Goal: Information Seeking & Learning: Understand process/instructions

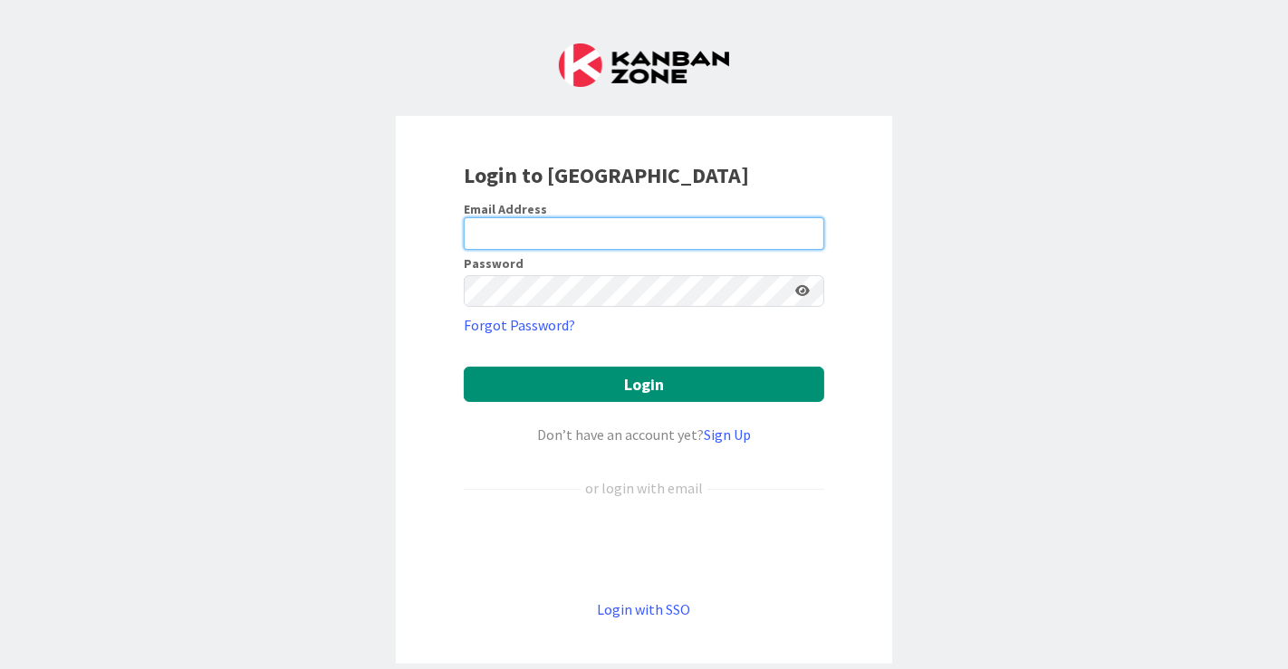
click at [523, 242] on input "email" at bounding box center [644, 233] width 360 height 33
click at [1187, 301] on div "Login to Kanban Zone Email Address Password Forgot Password? Login Don’t have a…" at bounding box center [644, 334] width 1288 height 669
click at [530, 231] on input "email" at bounding box center [644, 233] width 360 height 33
type input "timo.tauriala@pandia.fi"
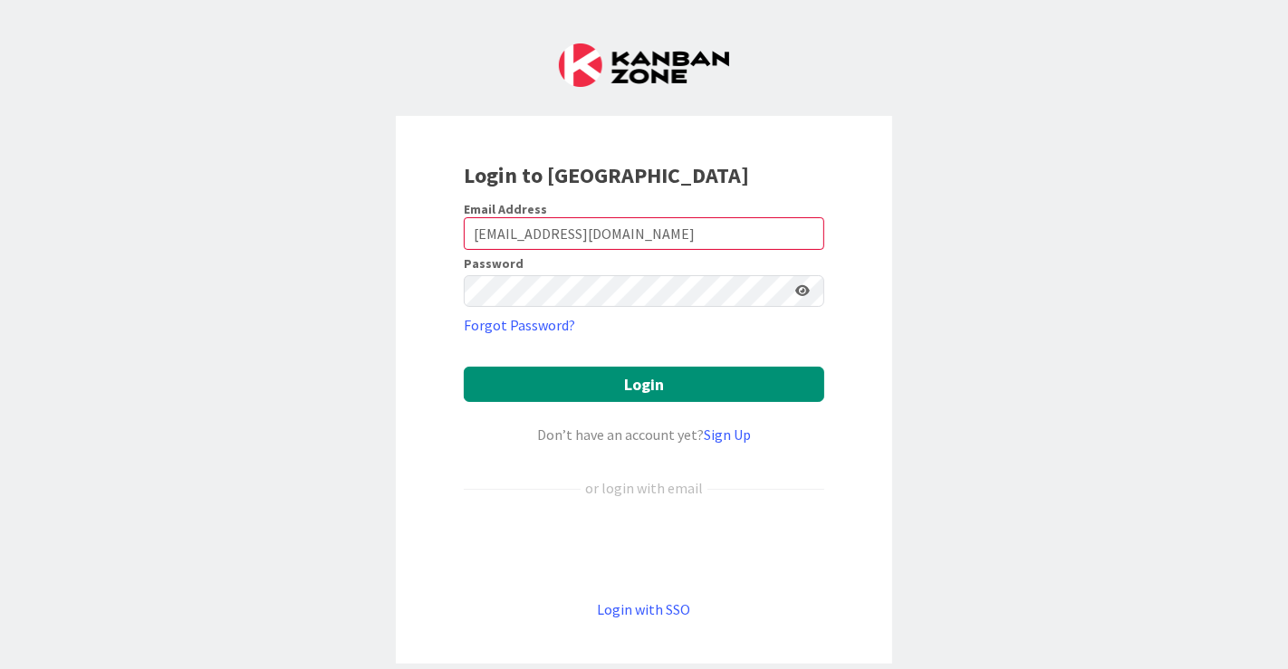
click at [1014, 187] on div "Login to Kanban Zone Email Address timo.tauriala@pandia.fi Password Forgot Pass…" at bounding box center [644, 334] width 1288 height 669
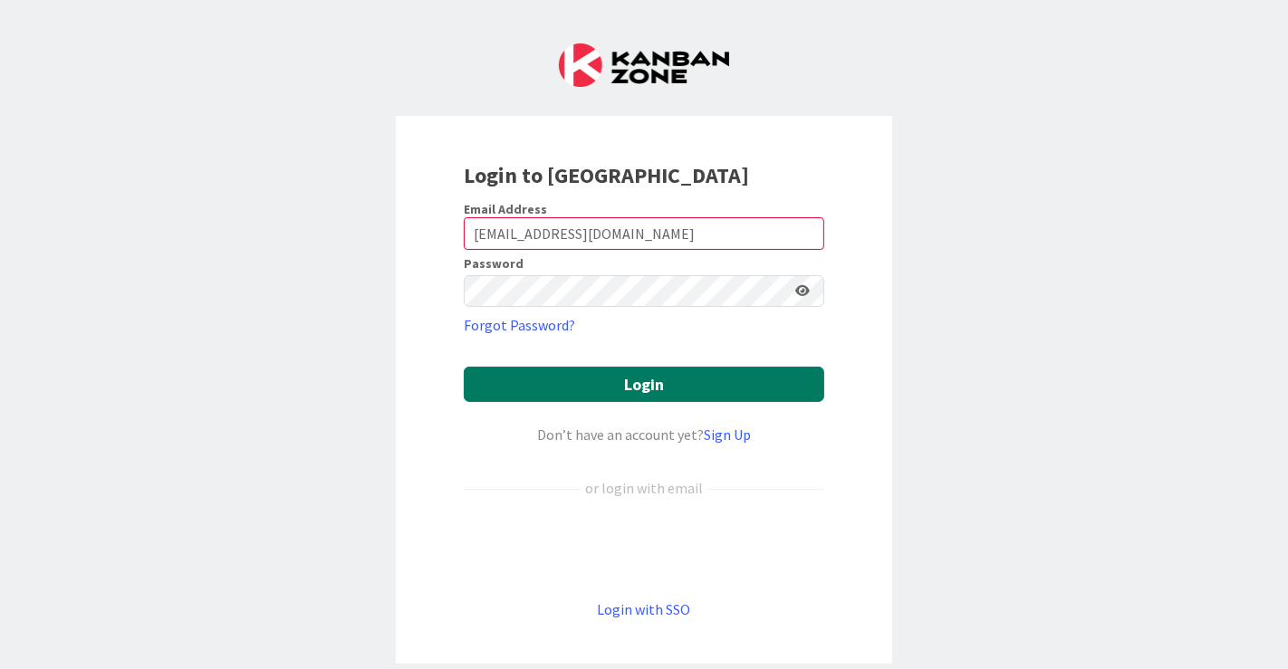
click at [616, 379] on button "Login" at bounding box center [644, 384] width 360 height 35
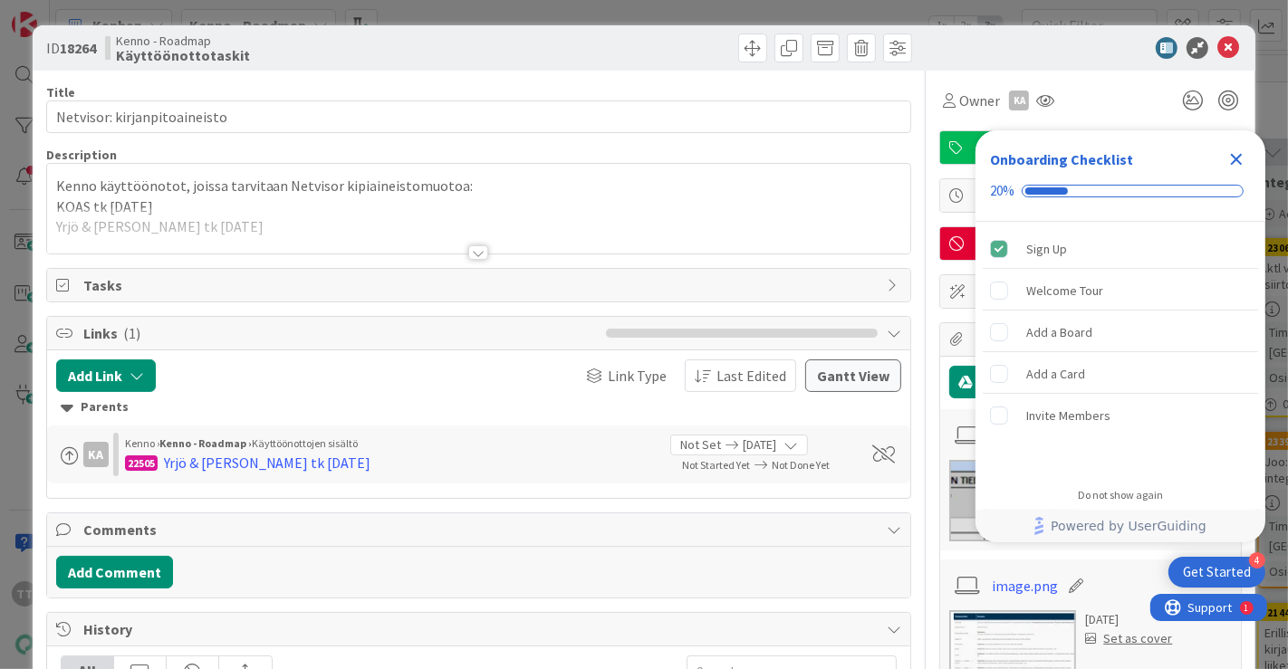
click at [1234, 152] on icon "Close Checklist" at bounding box center [1237, 160] width 22 height 22
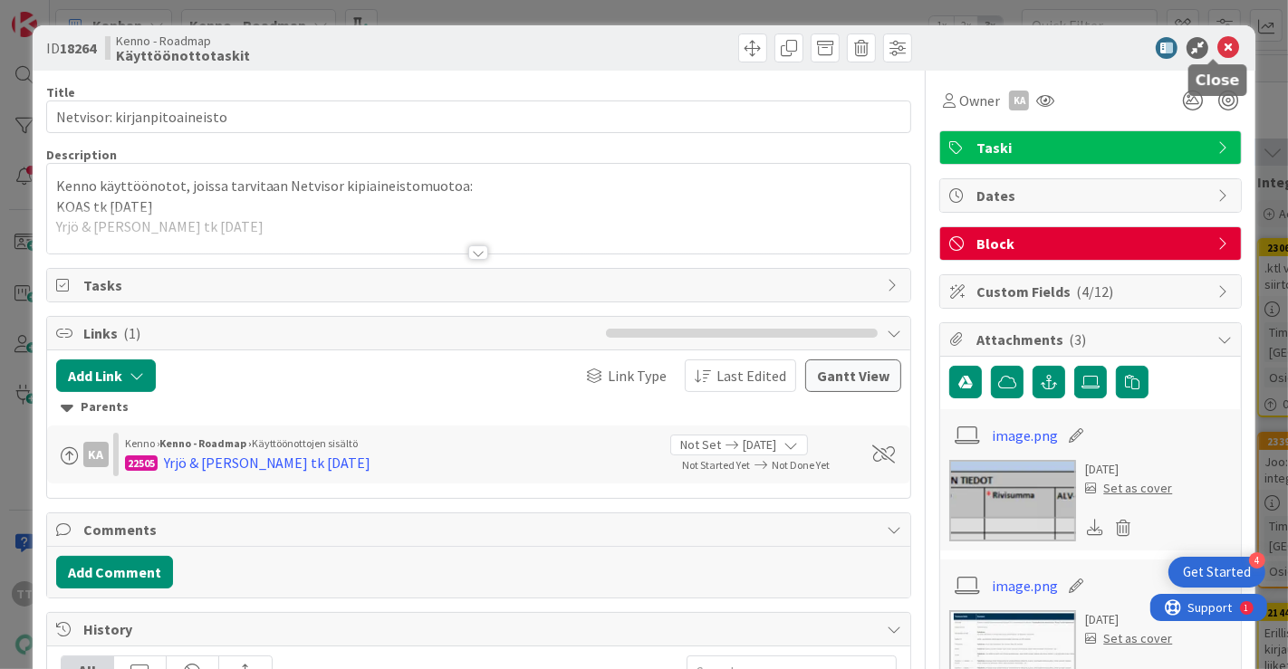
click at [1217, 45] on icon at bounding box center [1228, 48] width 22 height 22
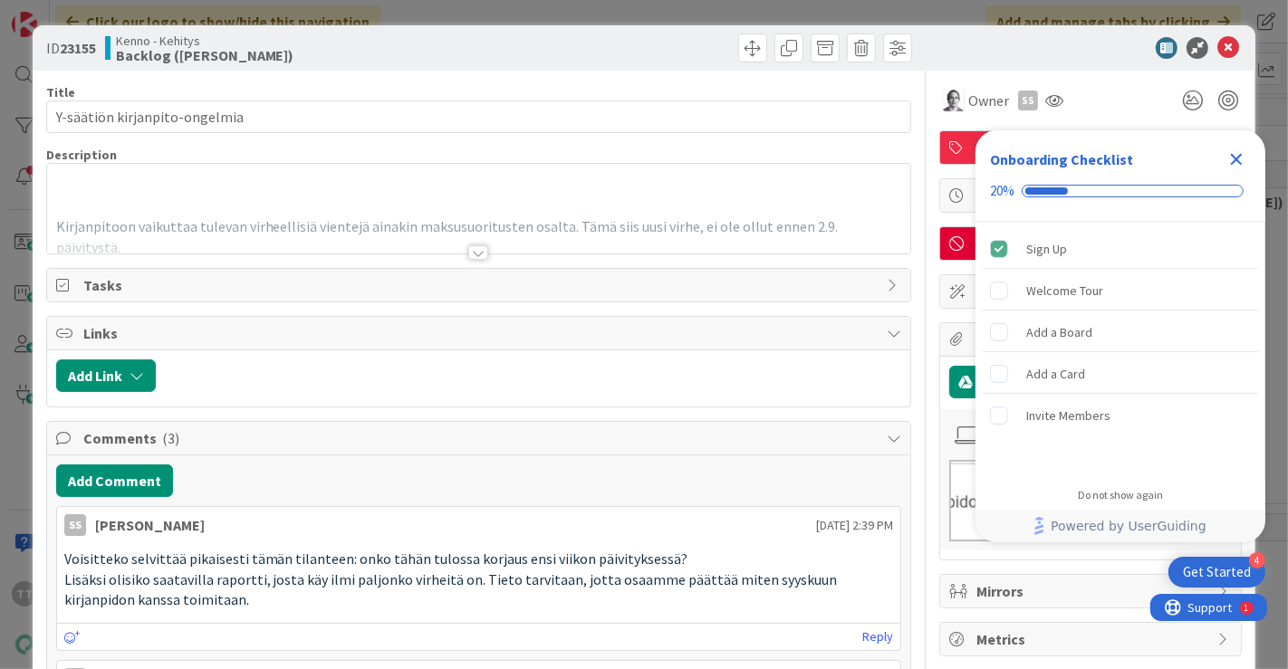
click at [1242, 154] on icon "Close Checklist" at bounding box center [1237, 160] width 22 height 22
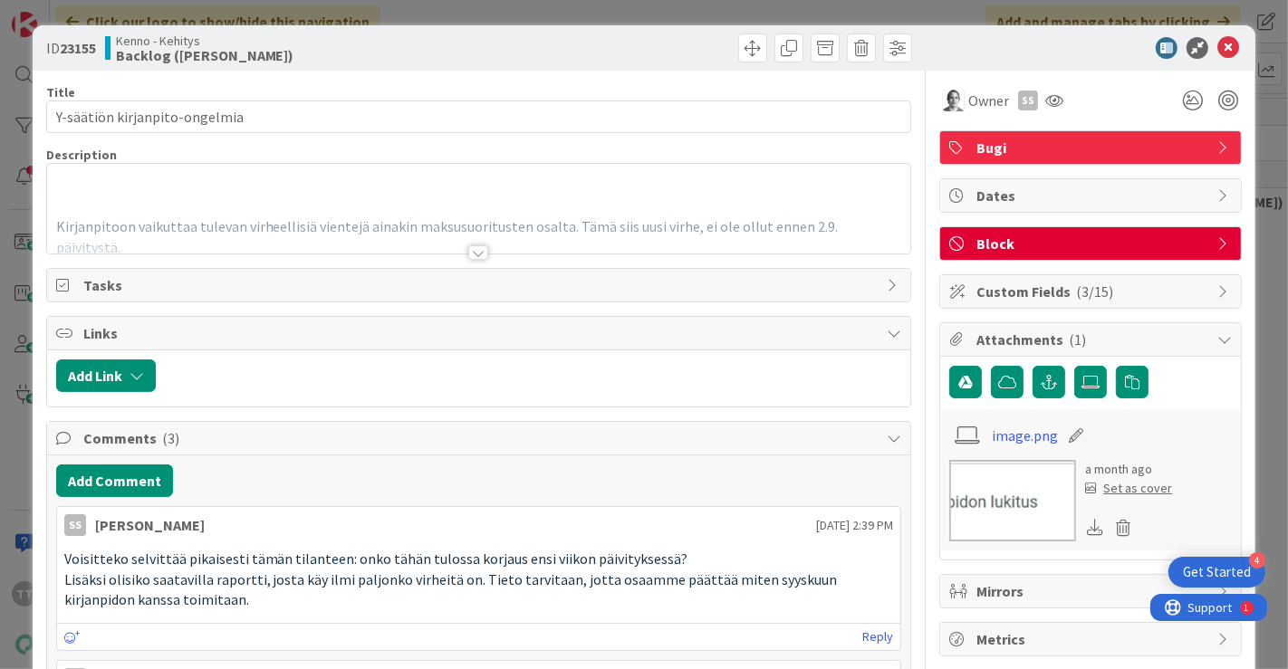
click at [475, 252] on div at bounding box center [478, 252] width 20 height 14
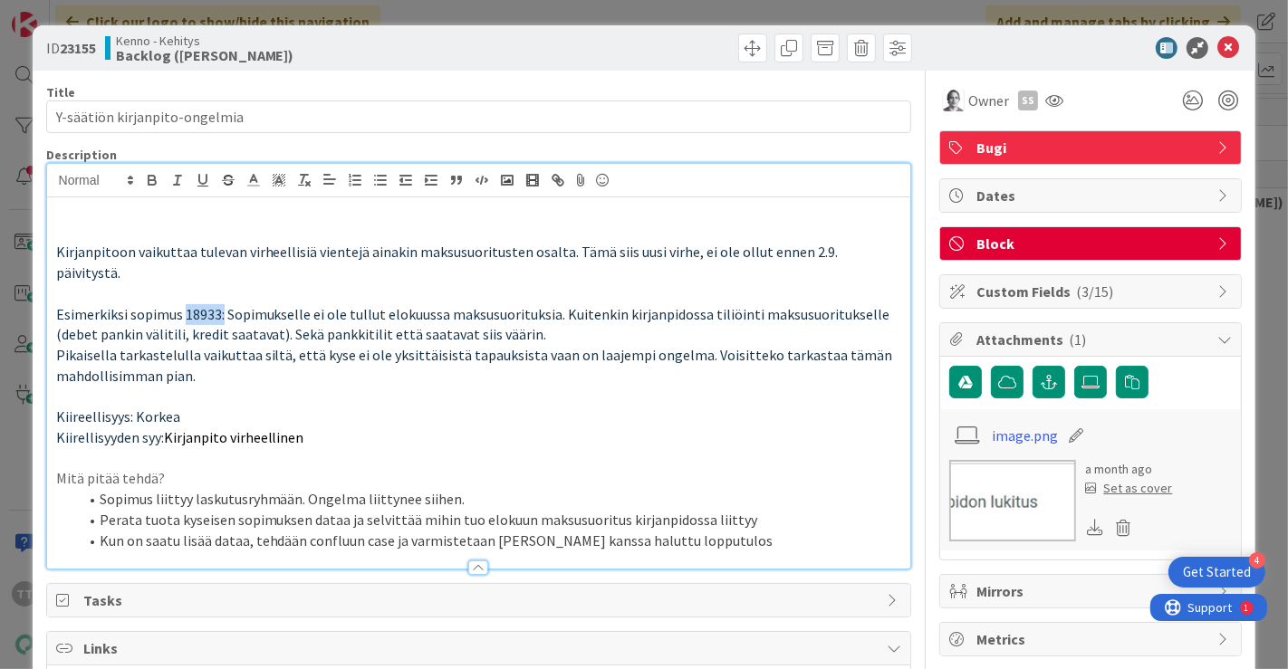
drag, startPoint x: 183, startPoint y: 292, endPoint x: 220, endPoint y: 291, distance: 37.1
click at [220, 305] on span "Esimerkiksi sopimus 18933: Sopimukselle ei ole tullut elokuussa maksusuorituksi…" at bounding box center [474, 324] width 837 height 39
copy span "18933:"
click at [364, 322] on p "Esimerkiksi sopimus 18933: Sopimukselle ei ole tullut elokuussa maksusuorituksi…" at bounding box center [479, 324] width 846 height 41
click at [333, 305] on span "Esimerkiksi sopimus 18933: Sopimukselle ei ole tullut elokuussa maksusuorituksi…" at bounding box center [474, 324] width 837 height 39
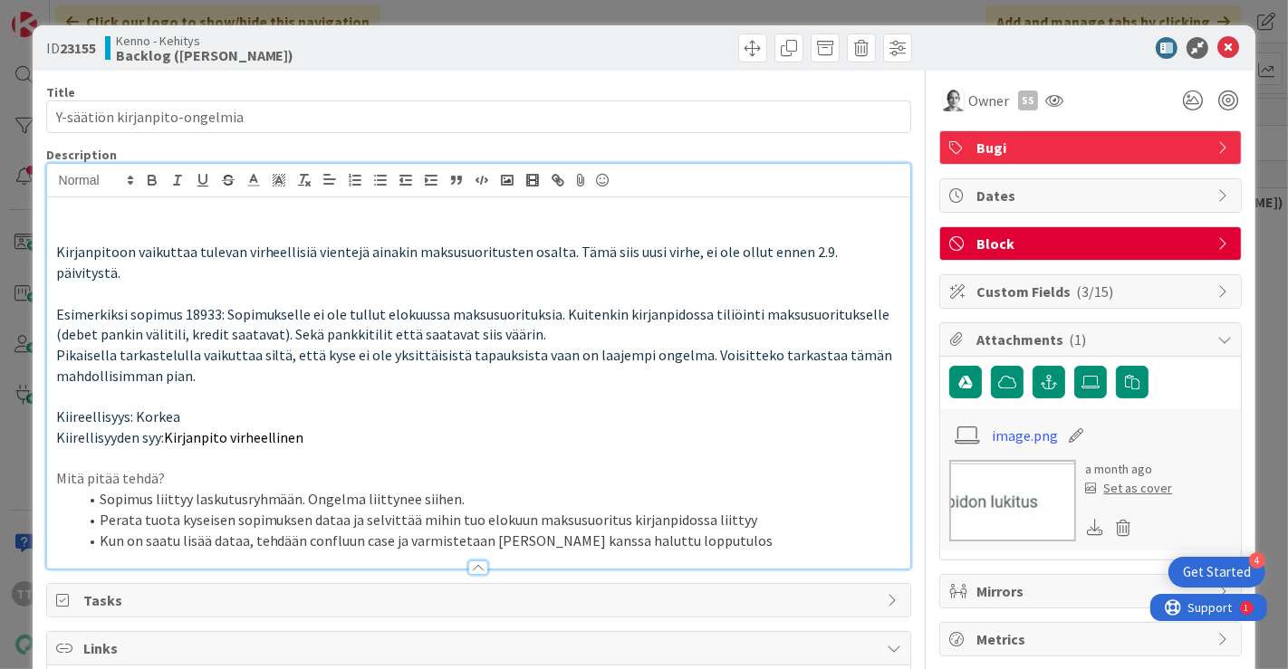
click at [458, 407] on p "Kiireellisyys: Korkea" at bounding box center [479, 417] width 846 height 21
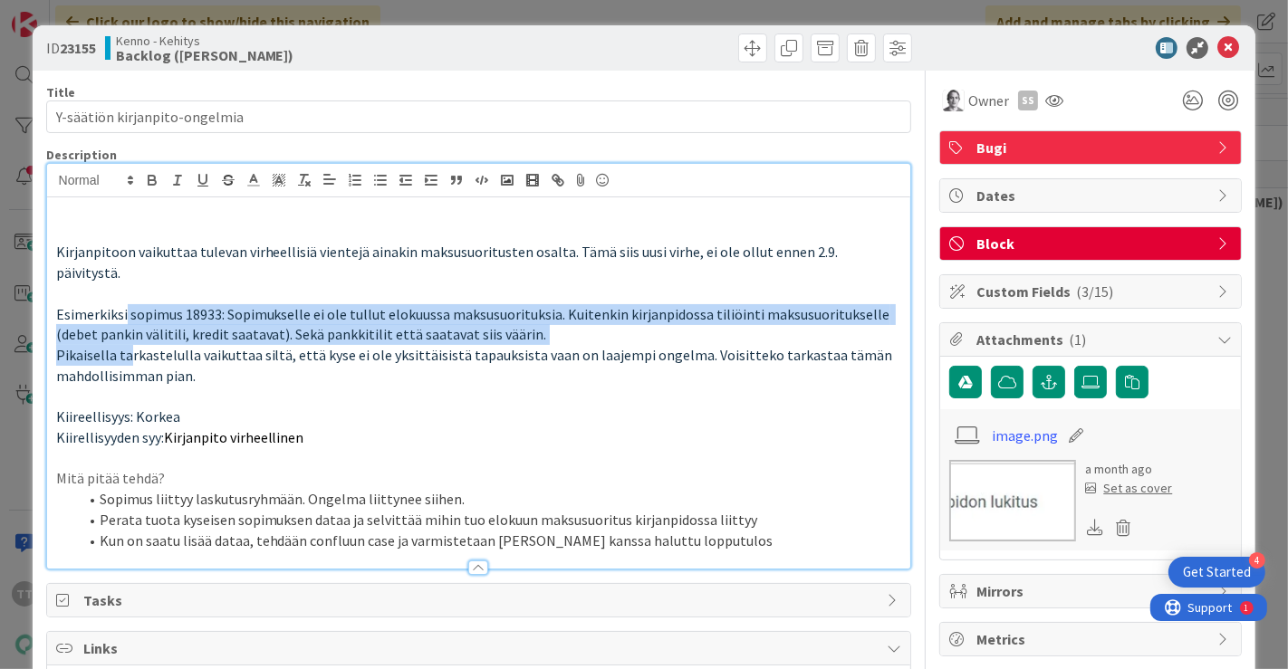
drag, startPoint x: 122, startPoint y: 291, endPoint x: 128, endPoint y: 343, distance: 52.8
click at [128, 343] on div "Kirjanpitoon vaikuttaa tulevan virheellisiä vientejä ainakin maksusuoritusten o…" at bounding box center [479, 382] width 864 height 371
click at [128, 345] on p "Pikaisella tarkastelulla vaikuttaa siltä, että kyse ei ole yksittäisistä tapauk…" at bounding box center [479, 365] width 846 height 41
drag, startPoint x: 142, startPoint y: 287, endPoint x: 131, endPoint y: 342, distance: 56.3
click at [131, 342] on div "Kirjanpitoon vaikuttaa tulevan virheellisiä vientejä ainakin maksusuoritusten o…" at bounding box center [479, 382] width 864 height 371
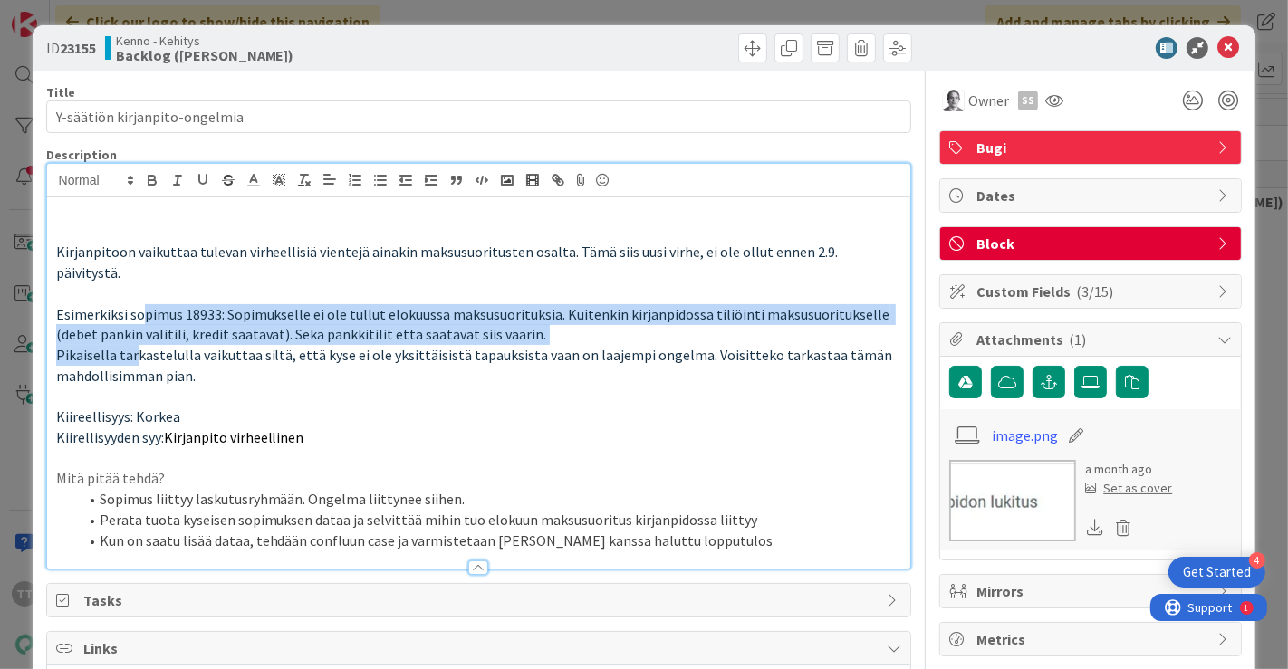
click at [131, 345] on p "Pikaisella tarkastelulla vaikuttaa siltä, että kyse ei ole yksittäisistä tapauk…" at bounding box center [479, 365] width 846 height 41
drag, startPoint x: 134, startPoint y: 287, endPoint x: 137, endPoint y: 333, distance: 46.3
click at [137, 333] on div "Kirjanpitoon vaikuttaa tulevan virheellisiä vientejä ainakin maksusuoritusten o…" at bounding box center [479, 382] width 864 height 371
click at [137, 346] on span "Pikaisella tarkastelulla vaikuttaa siltä, että kyse ei ole yksittäisistä tapauk…" at bounding box center [476, 365] width 840 height 39
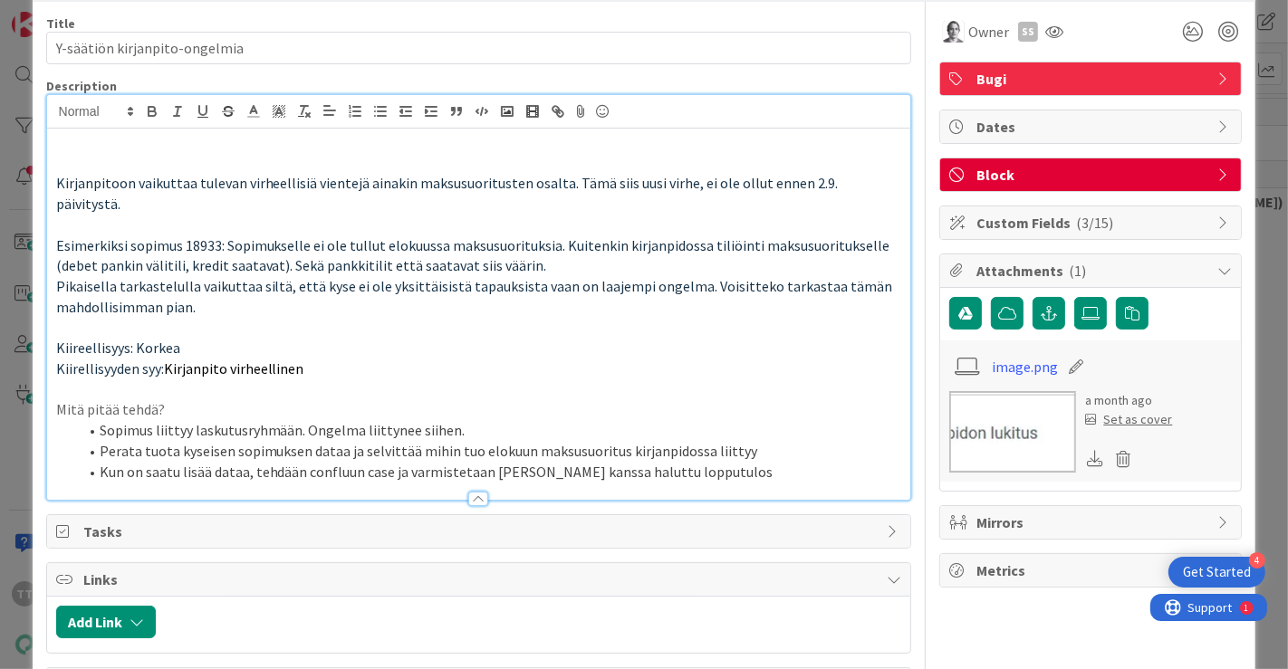
scroll to position [101, 0]
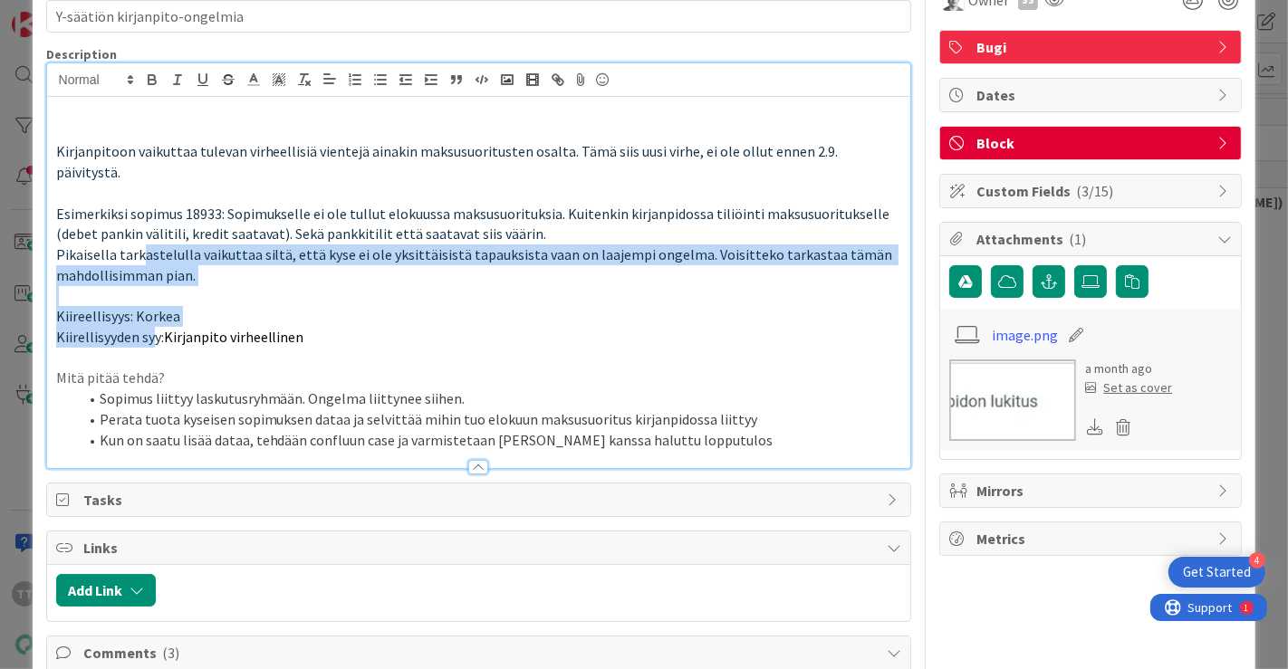
drag, startPoint x: 140, startPoint y: 242, endPoint x: 149, endPoint y: 320, distance: 78.4
click at [149, 320] on div "Kirjanpitoon vaikuttaa tulevan virheellisiä vientejä ainakin maksusuoritusten o…" at bounding box center [479, 282] width 864 height 371
click at [149, 328] on span "Kiirellisyyden syy:" at bounding box center [110, 337] width 108 height 18
drag, startPoint x: 120, startPoint y: 233, endPoint x: 137, endPoint y: 326, distance: 94.7
click at [137, 326] on div "Kirjanpitoon vaikuttaa tulevan virheellisiä vientejä ainakin maksusuoritusten o…" at bounding box center [479, 282] width 864 height 371
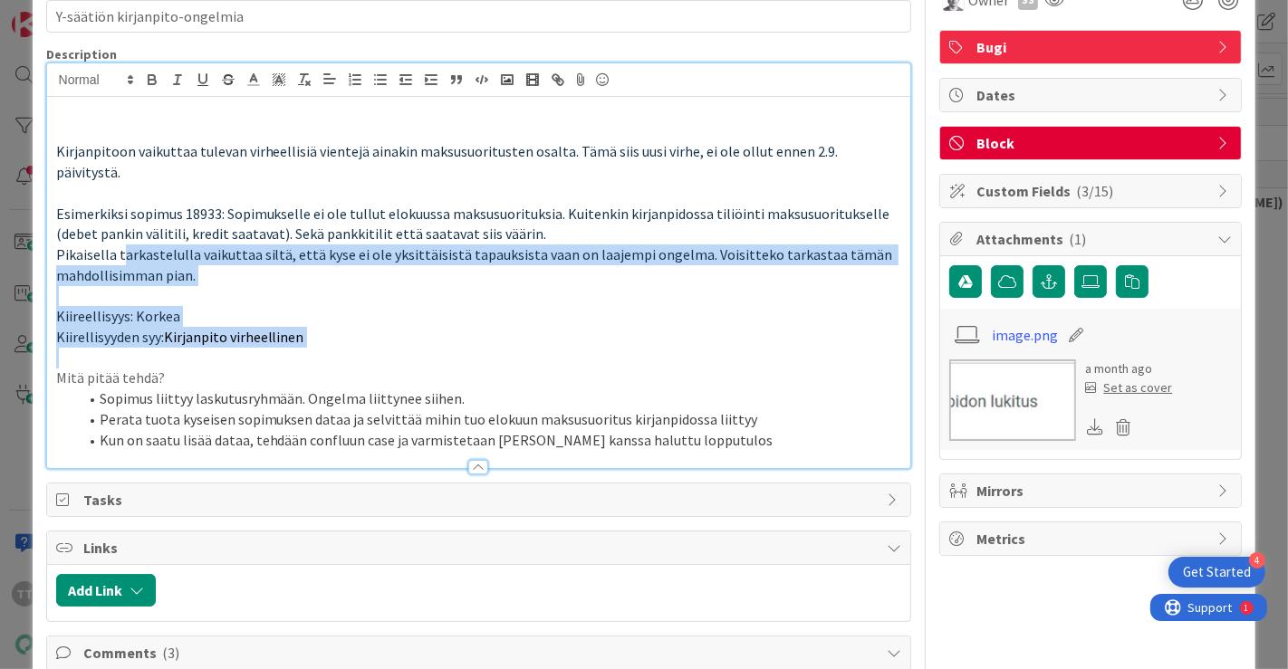
click at [137, 348] on p at bounding box center [479, 358] width 846 height 21
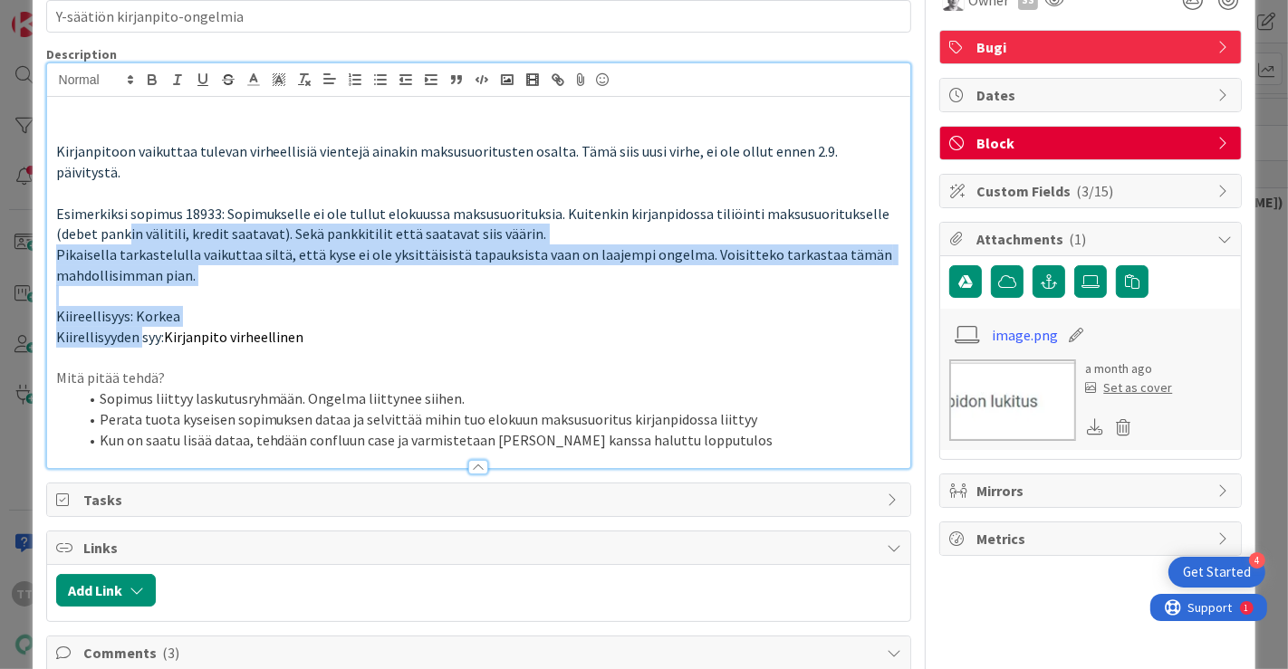
drag, startPoint x: 124, startPoint y: 210, endPoint x: 138, endPoint y: 318, distance: 108.6
click at [138, 318] on div "Kirjanpitoon vaikuttaa tulevan virheellisiä vientejä ainakin maksusuoritusten o…" at bounding box center [479, 282] width 864 height 371
click at [138, 328] on span "Kiirellisyyden syy:" at bounding box center [110, 337] width 108 height 18
drag, startPoint x: 155, startPoint y: 251, endPoint x: 165, endPoint y: 329, distance: 78.5
click at [165, 329] on div "Kirjanpitoon vaikuttaa tulevan virheellisiä vientejä ainakin maksusuoritusten o…" at bounding box center [479, 282] width 864 height 371
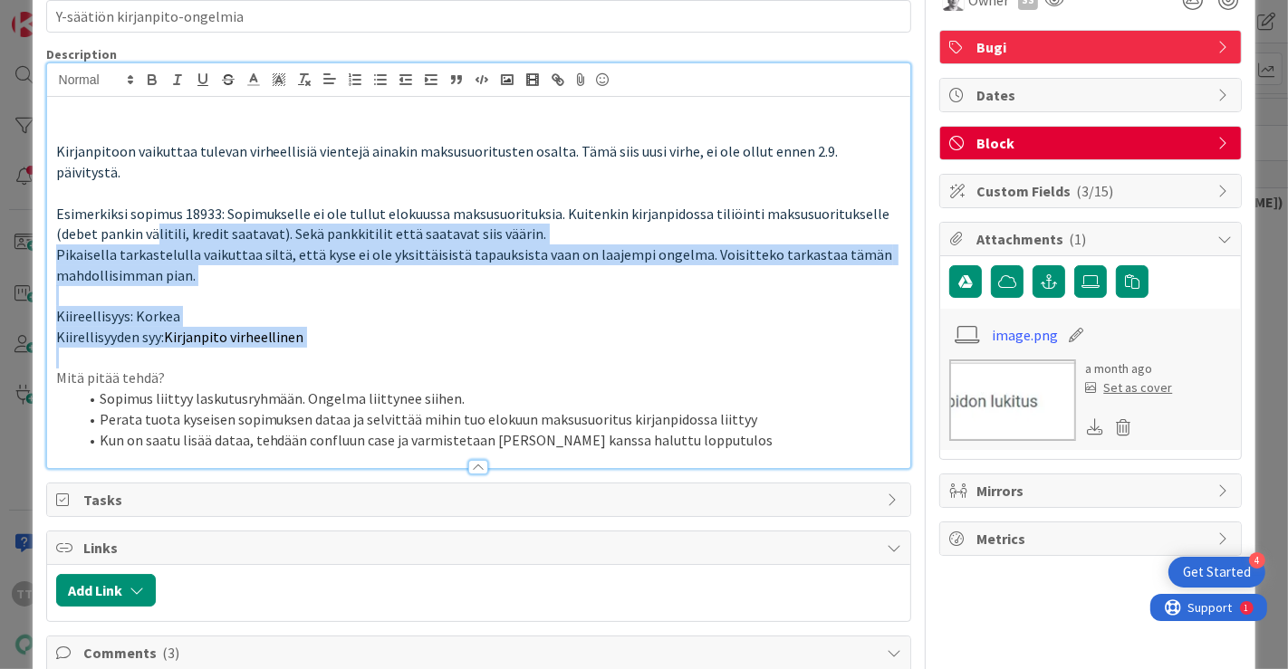
click at [165, 348] on p at bounding box center [479, 358] width 846 height 21
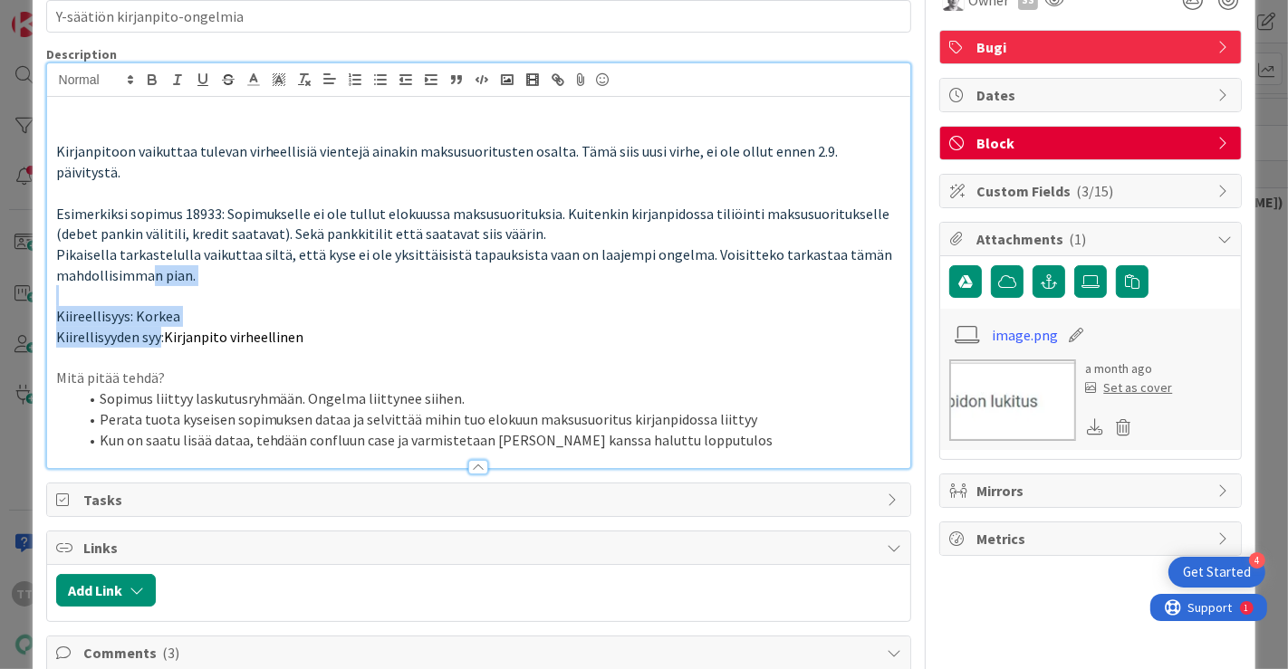
drag, startPoint x: 152, startPoint y: 246, endPoint x: 159, endPoint y: 314, distance: 68.2
click at [159, 314] on div "Kirjanpitoon vaikuttaa tulevan virheellisiä vientejä ainakin maksusuoritusten o…" at bounding box center [479, 282] width 864 height 371
click at [159, 328] on span "Kiirellisyyden syy:" at bounding box center [110, 337] width 108 height 18
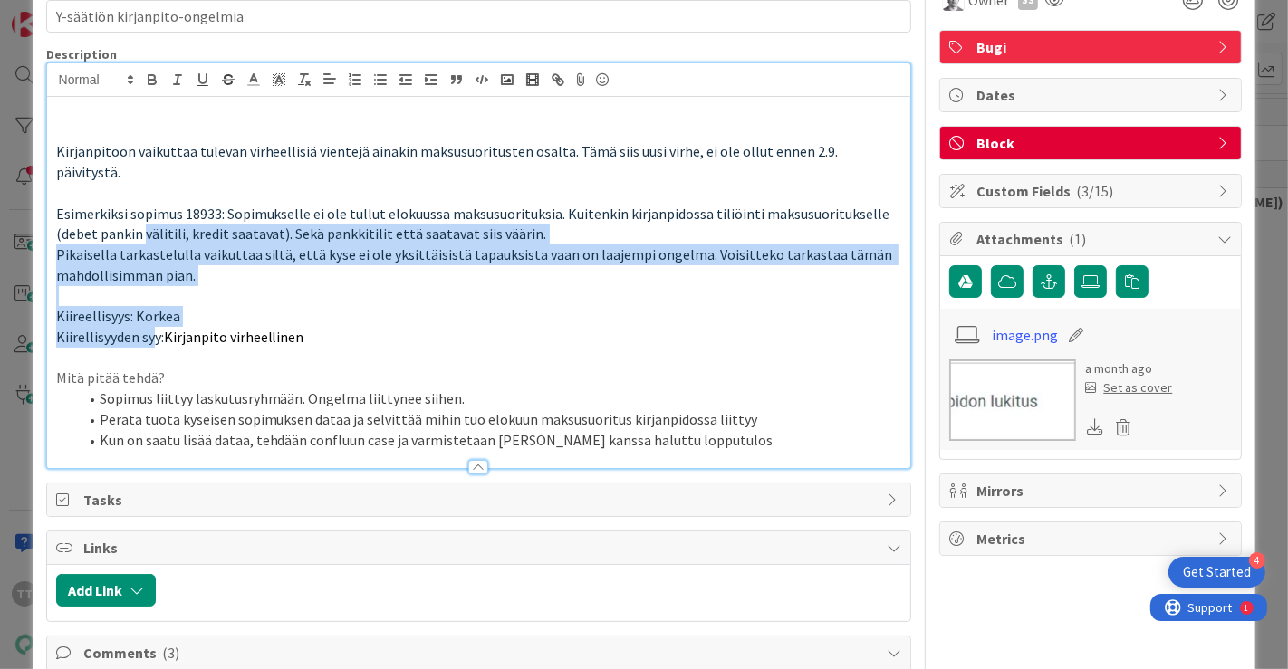
drag, startPoint x: 142, startPoint y: 212, endPoint x: 151, endPoint y: 322, distance: 110.0
click at [151, 322] on div "Kirjanpitoon vaikuttaa tulevan virheellisiä vientejä ainakin maksusuoritusten o…" at bounding box center [479, 282] width 864 height 371
click at [151, 328] on span "Kiirellisyyden syy:" at bounding box center [110, 337] width 108 height 18
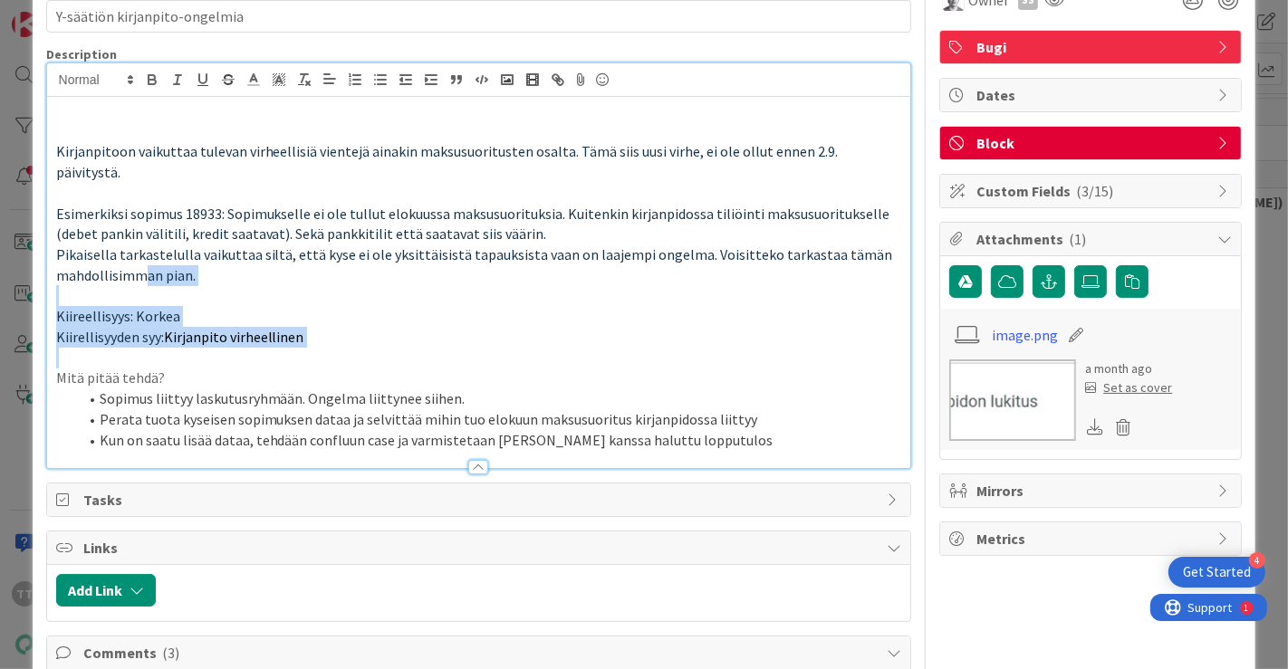
drag, startPoint x: 142, startPoint y: 249, endPoint x: 168, endPoint y: 343, distance: 97.6
click at [168, 343] on div "Kirjanpitoon vaikuttaa tulevan virheellisiä vientejä ainakin maksusuoritusten o…" at bounding box center [479, 282] width 864 height 371
click at [168, 348] on p at bounding box center [479, 358] width 846 height 21
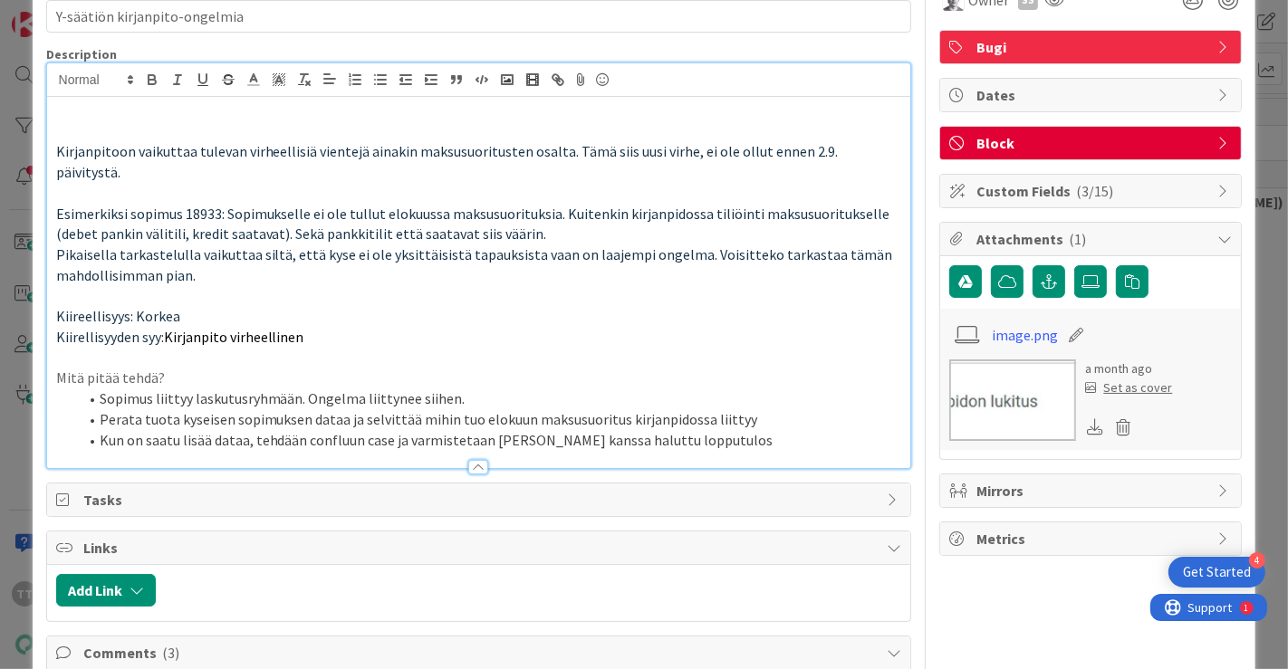
click at [981, 383] on img at bounding box center [1012, 401] width 127 height 82
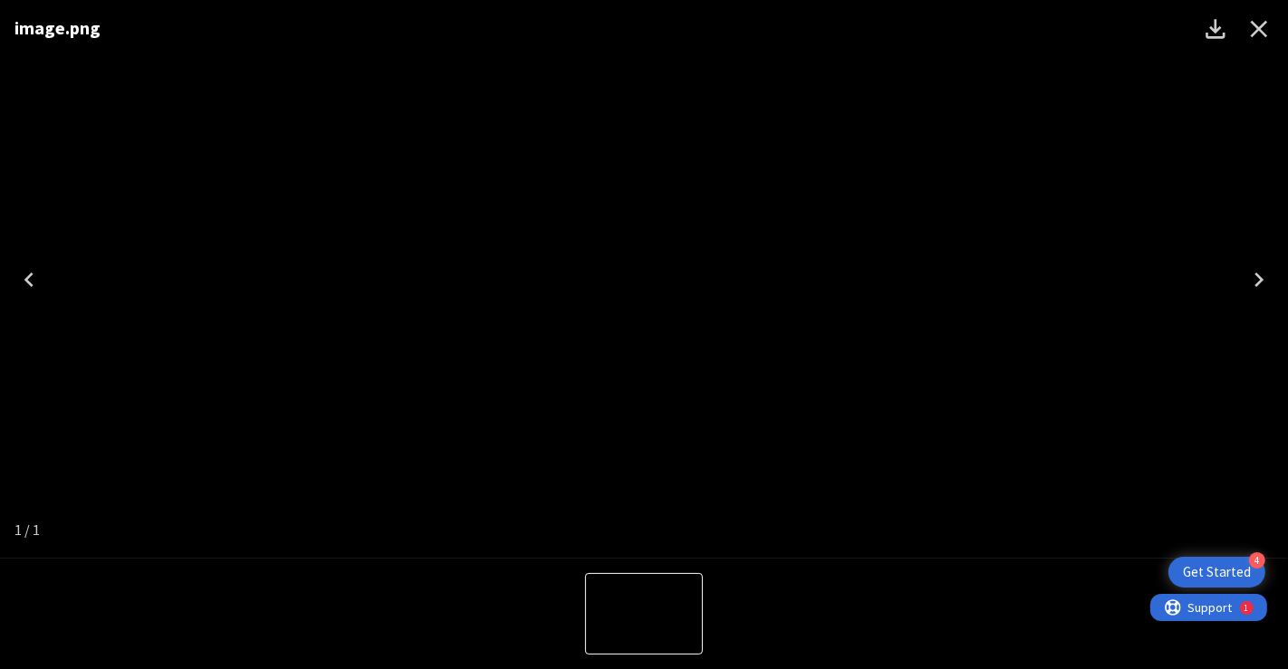
click at [1270, 26] on icon "Close" at bounding box center [1259, 28] width 29 height 29
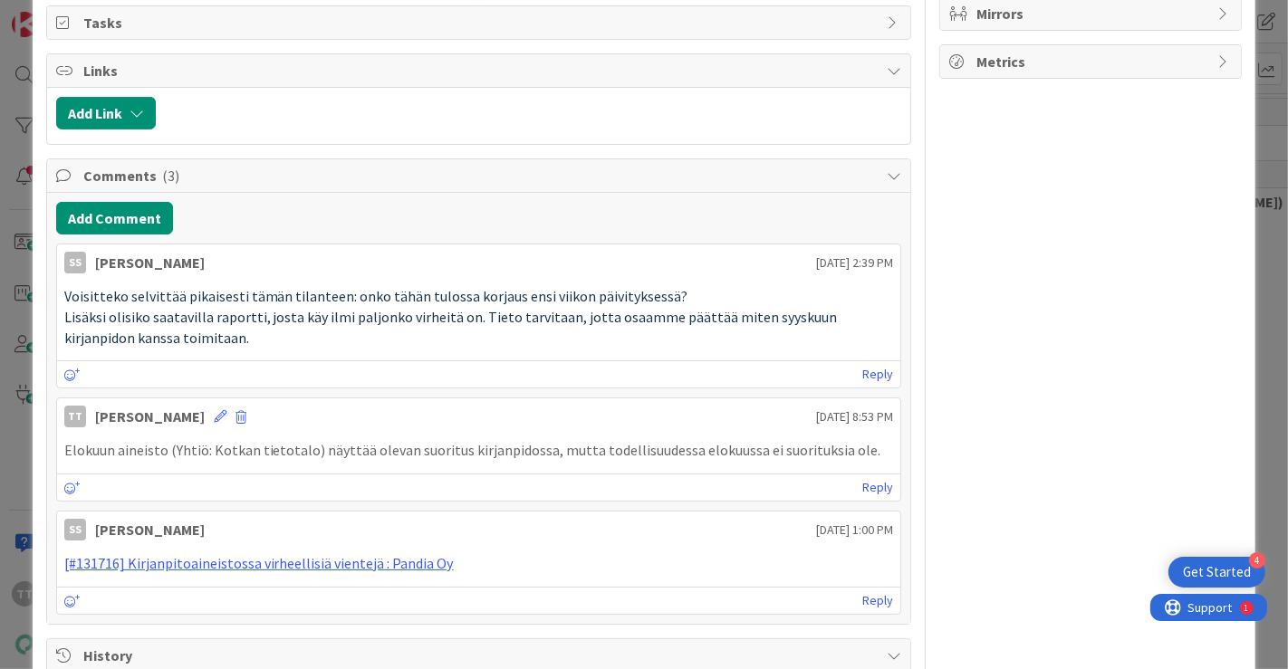
scroll to position [603, 0]
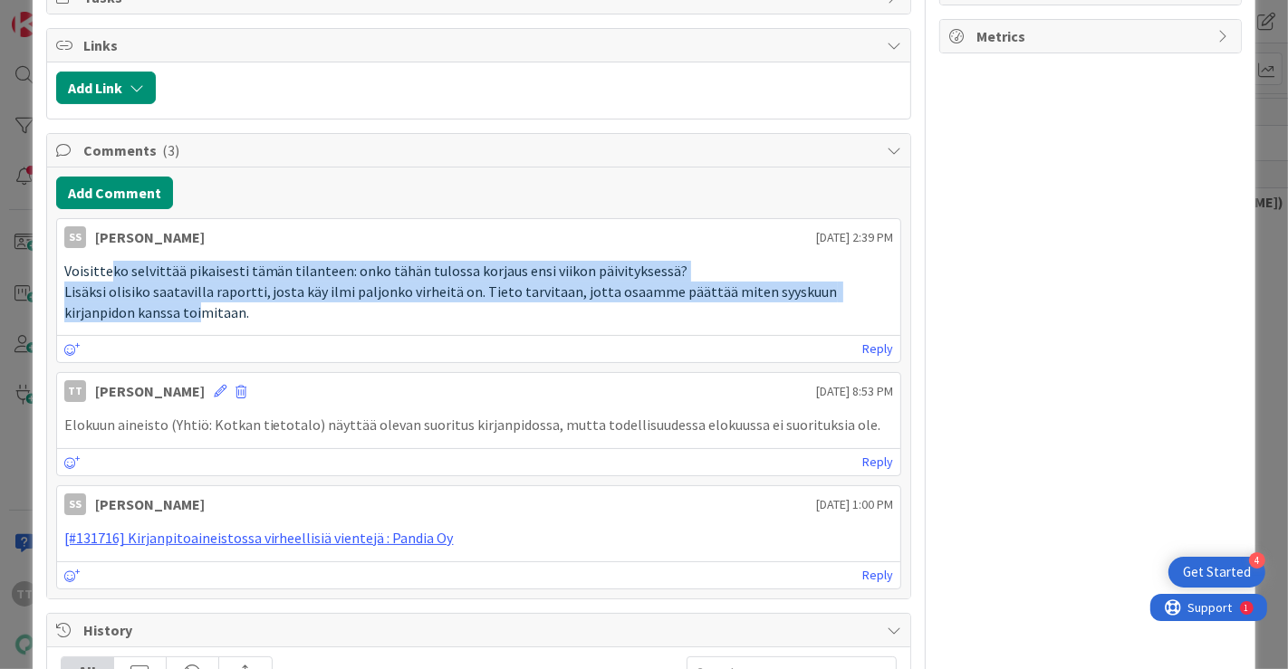
drag, startPoint x: 105, startPoint y: 240, endPoint x: 123, endPoint y: 292, distance: 54.7
click at [123, 292] on div "Voisitteko selvittää pikaisesti tämän tilanteen: onko tähän tulossa korjaus ens…" at bounding box center [479, 292] width 830 height 62
click at [123, 292] on span "Lisäksi olisiko saatavilla raportti, josta käy ilmi paljonko virheitä on. Tieto…" at bounding box center [452, 302] width 776 height 39
drag, startPoint x: 116, startPoint y: 245, endPoint x: 145, endPoint y: 301, distance: 62.4
click at [145, 301] on div "Voisitteko selvittää pikaisesti tämän tilanteen: onko tähän tulossa korjaus ens…" at bounding box center [479, 292] width 844 height 76
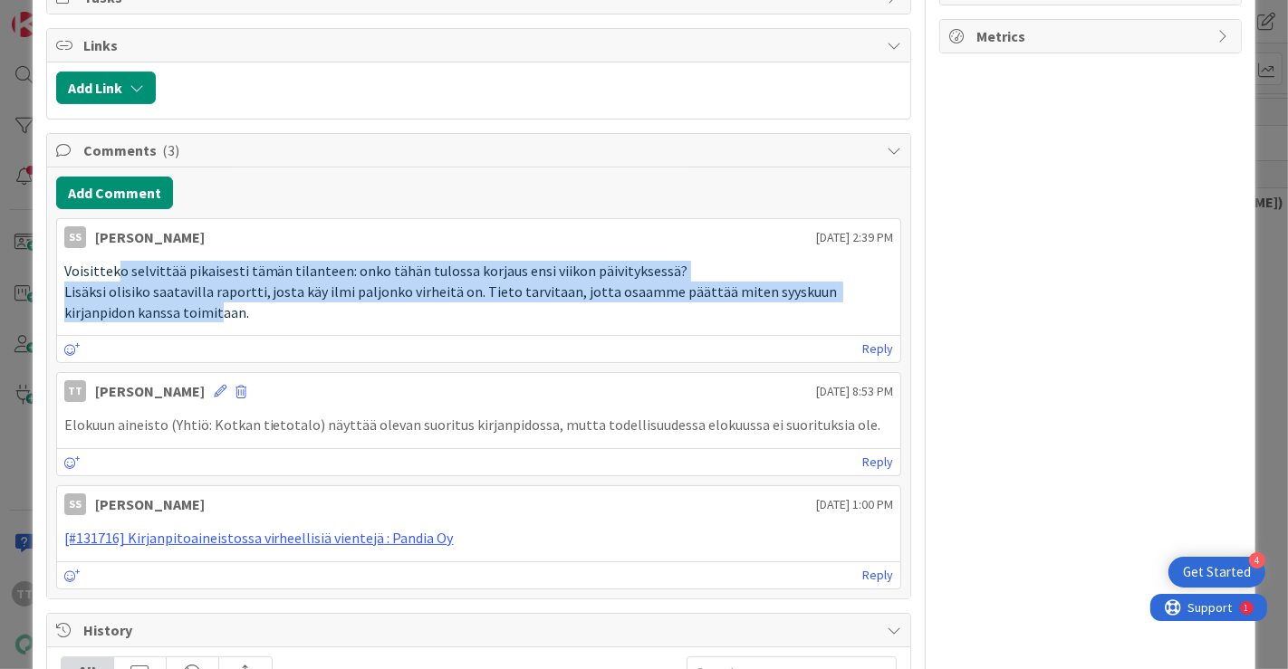
click at [145, 301] on div "Voisitteko selvittää pikaisesti tämän tilanteen: onko tähän tulossa korjaus ens…" at bounding box center [479, 292] width 844 height 76
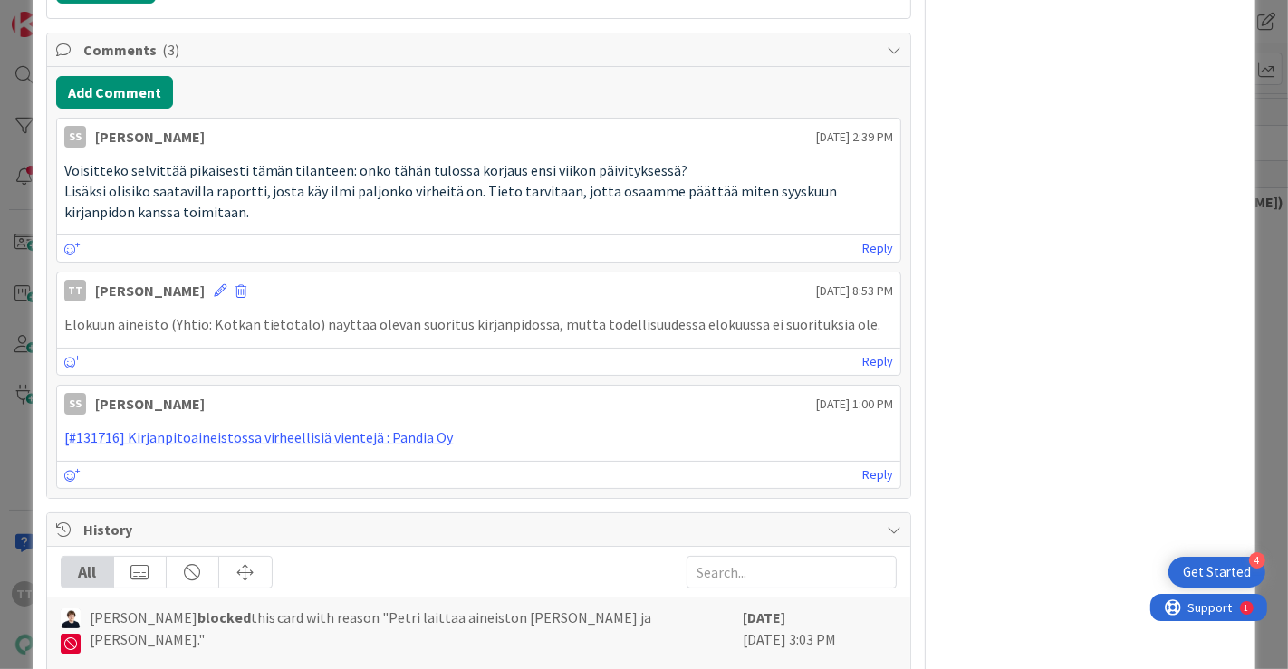
scroll to position [804, 0]
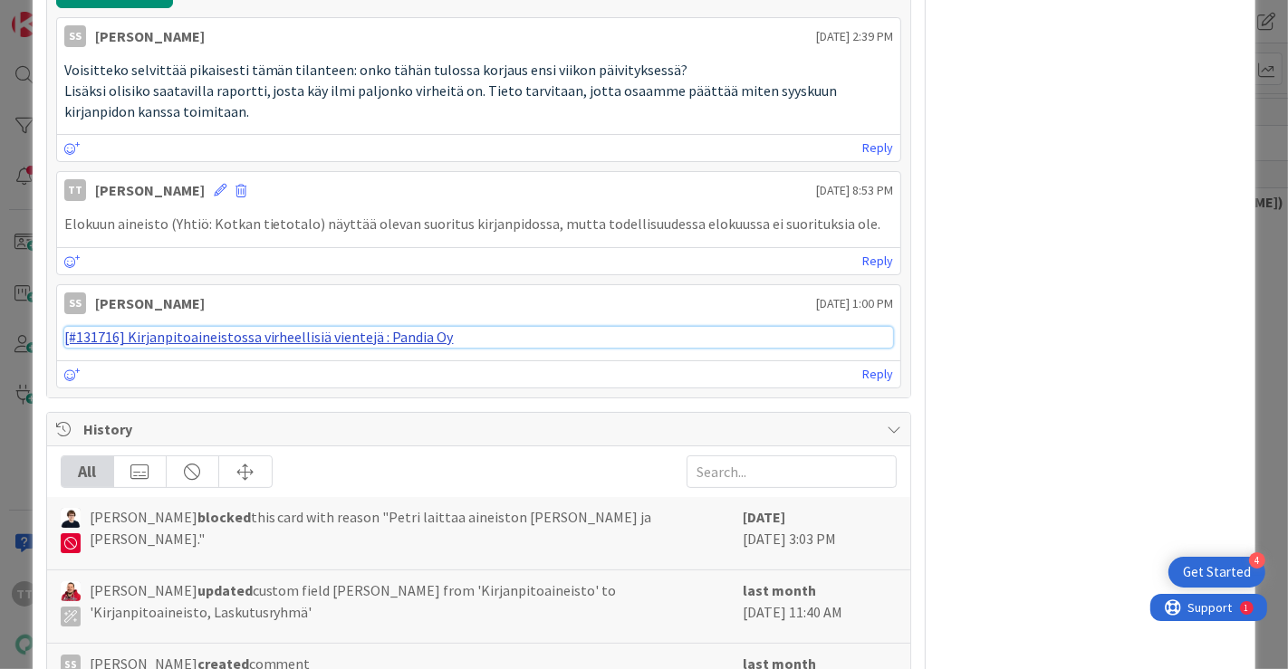
click at [205, 328] on link "[#131716] Kirjanpitoaineistossa virheellisiä vientejä : Pandia Oy" at bounding box center [258, 337] width 389 height 18
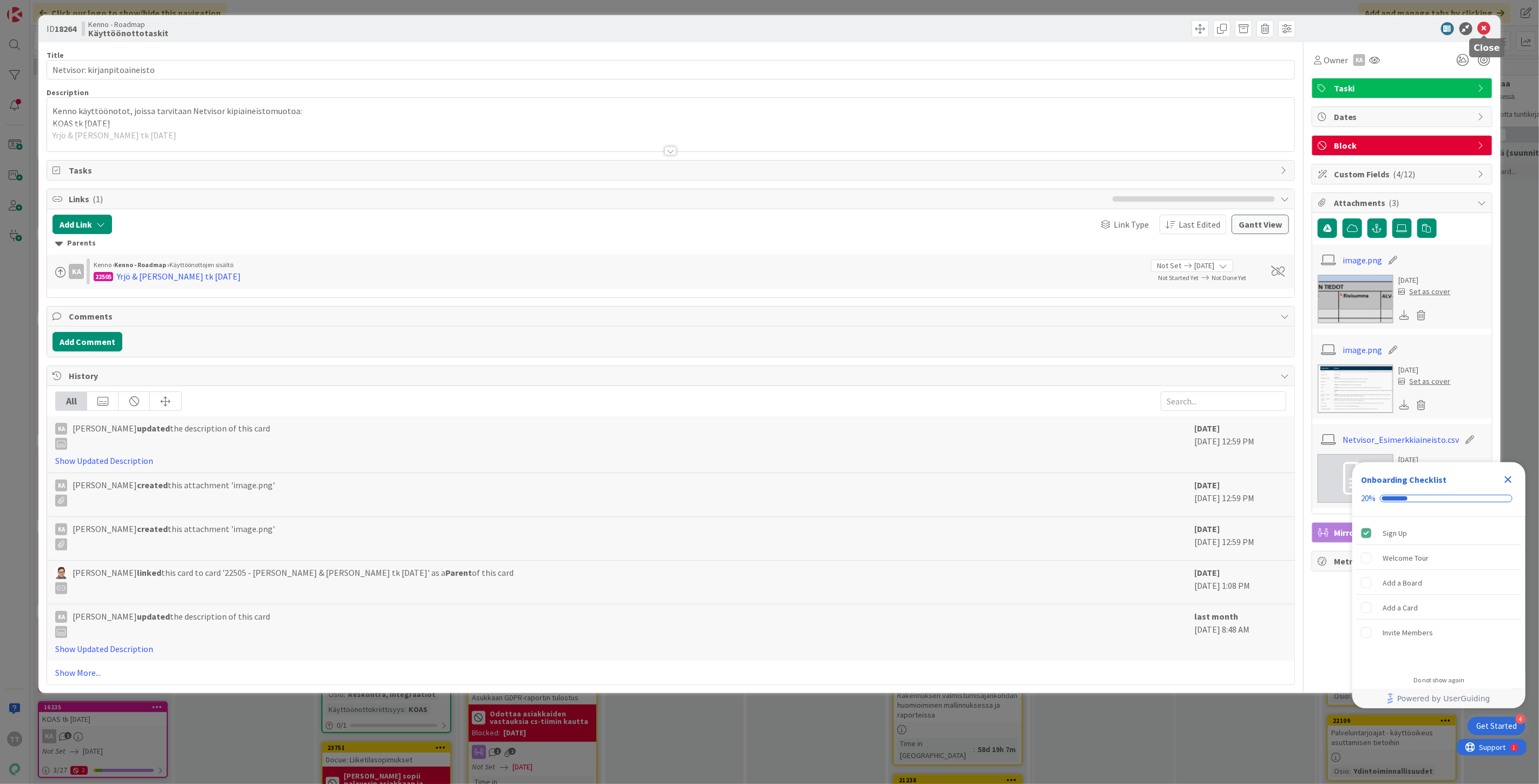
click at [769, 26] on icon at bounding box center [1485, 29] width 13 height 13
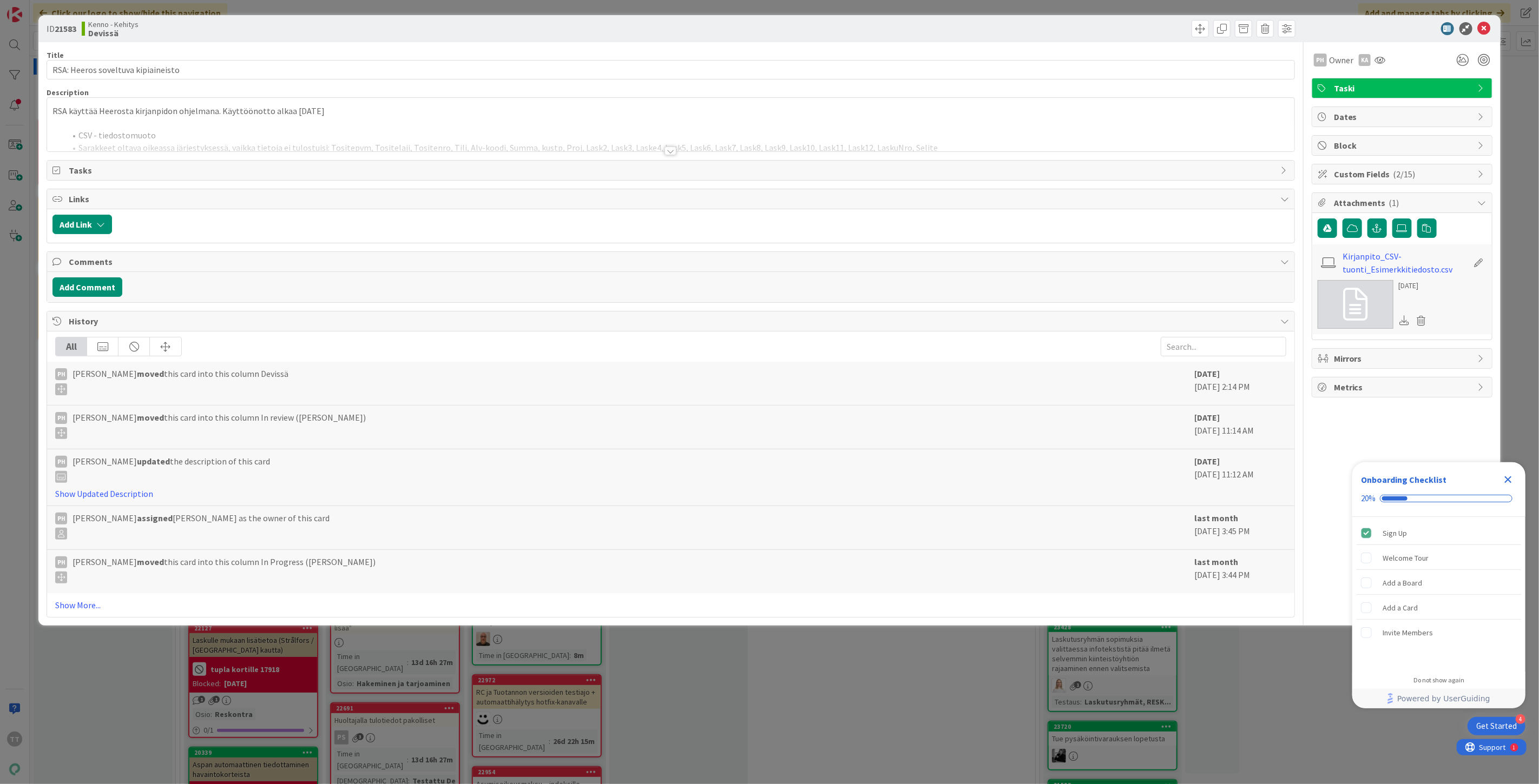
click at [673, 150] on div at bounding box center [670, 150] width 12 height 8
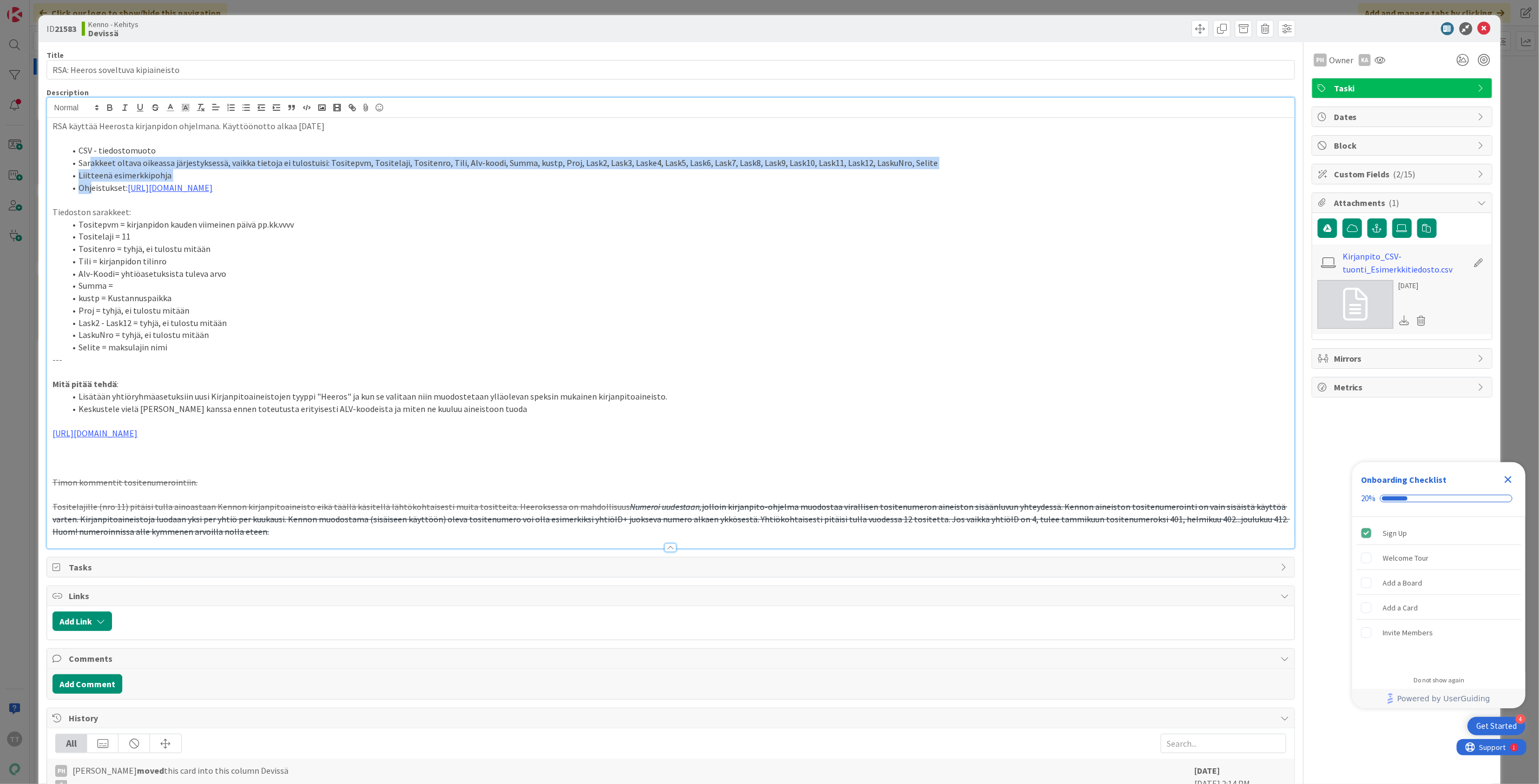
drag, startPoint x: 89, startPoint y: 160, endPoint x: 92, endPoint y: 182, distance: 22.2
click at [92, 182] on ol "CSV - tiedostomuoto Sarakkeet oltava oikeassa järjestyksessä, vaikka tietoja ei…" at bounding box center [671, 169] width 1237 height 49
click at [92, 182] on li "Ohjeistukset: https://helpcenter.heeros.com/hc/fi/articles/360026527073-Tapahtu…" at bounding box center [677, 187] width 1224 height 13
drag, startPoint x: 88, startPoint y: 168, endPoint x: 94, endPoint y: 181, distance: 14.3
click at [94, 181] on ol "CSV - tiedostomuoto Sarakkeet oltava oikeassa järjestyksessä, vaikka tietoja ei…" at bounding box center [671, 169] width 1237 height 49
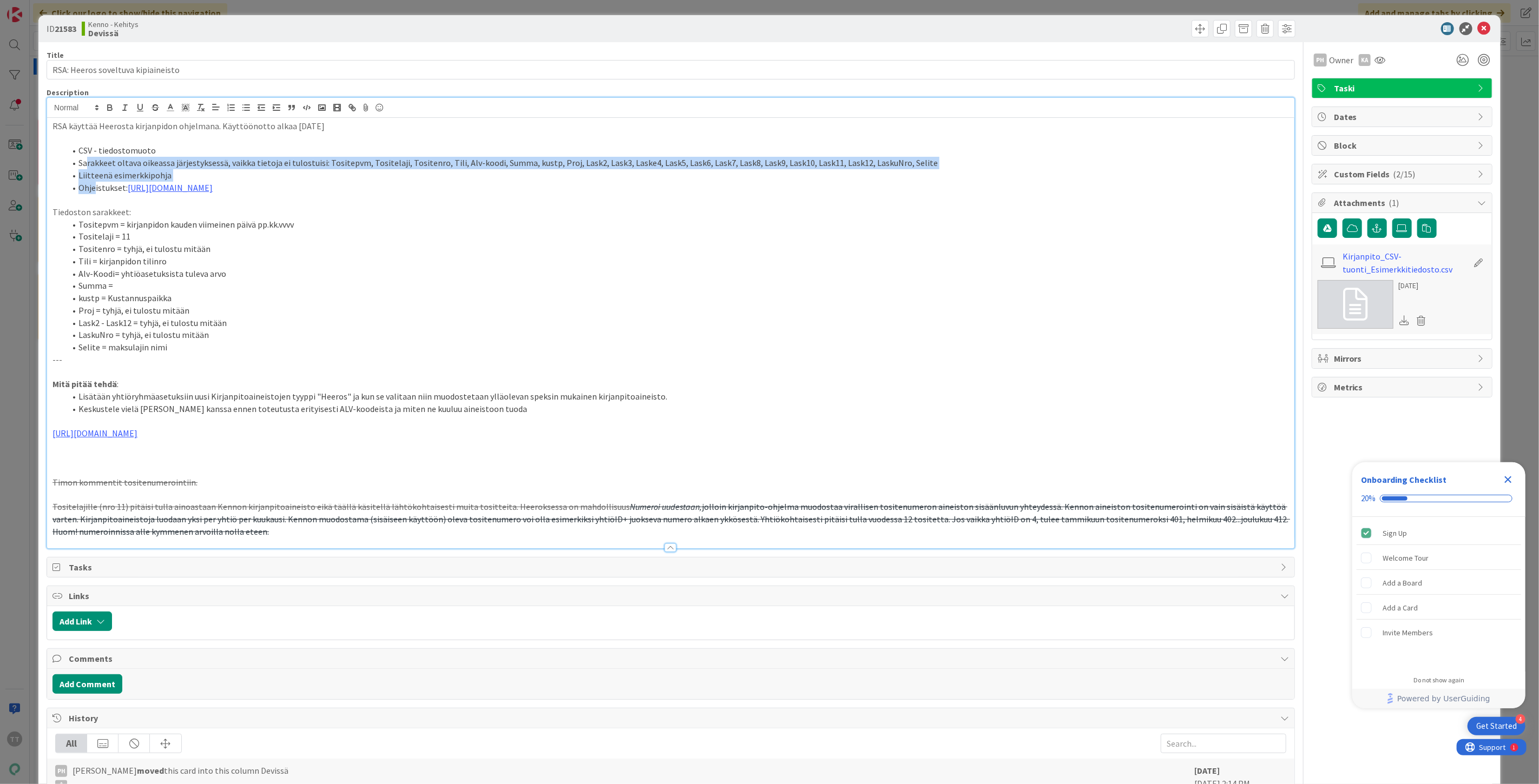
click at [94, 182] on li "Ohjeistukset: https://helpcenter.heeros.com/hc/fi/articles/360026527073-Tapahtu…" at bounding box center [677, 187] width 1224 height 13
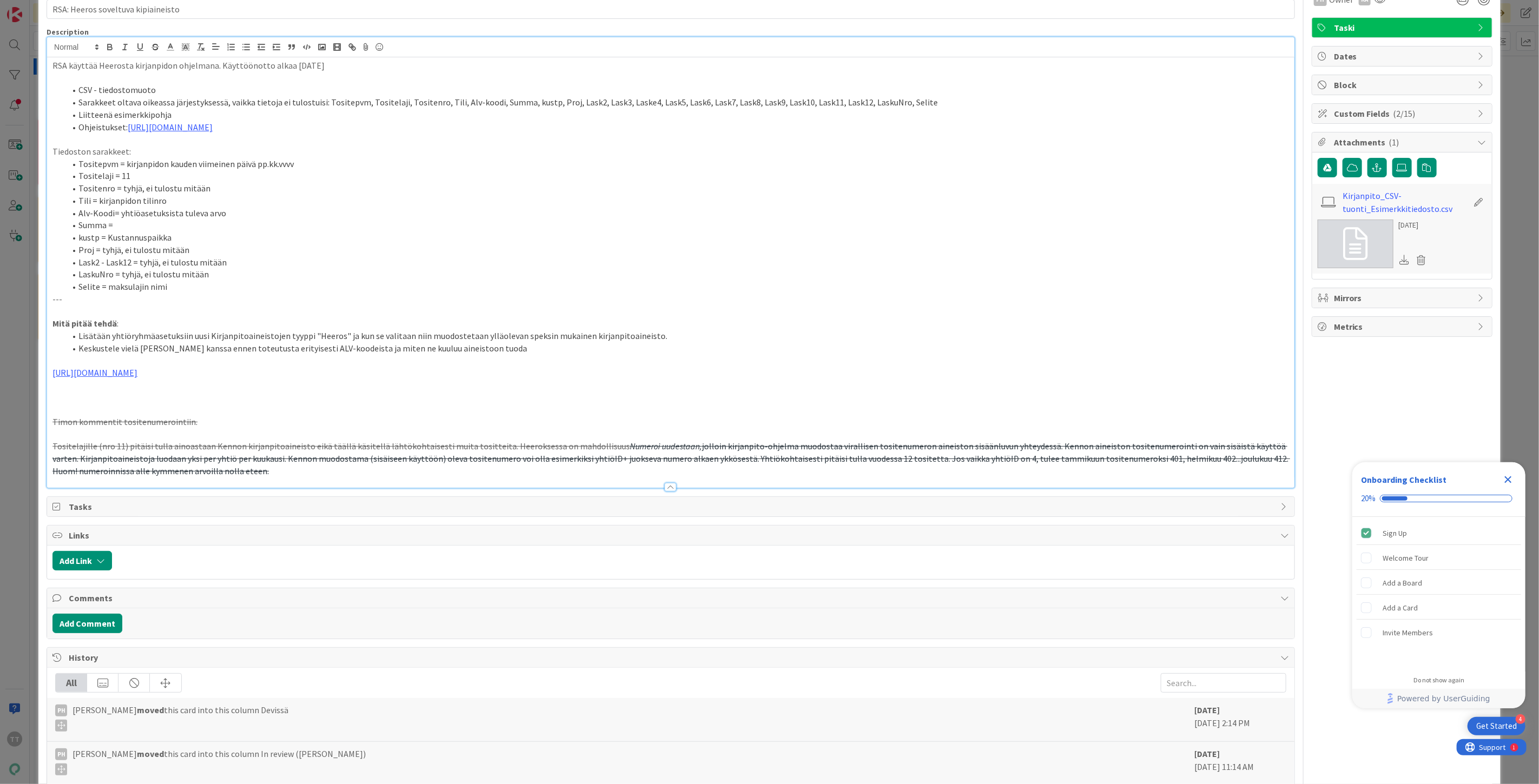
scroll to position [60, 0]
click at [213, 130] on link "https://helpcenter.heeros.com/hc/fi/articles/360026527073-Tapahtumien-tuonti-mu…" at bounding box center [170, 128] width 85 height 11
click at [326, 150] on link "https://helpcenter.heeros.com/hc/fi/articles/360026527073-Tapahtumien-tuonti-mu…" at bounding box center [312, 149] width 74 height 14
